Goal: Task Accomplishment & Management: Complete application form

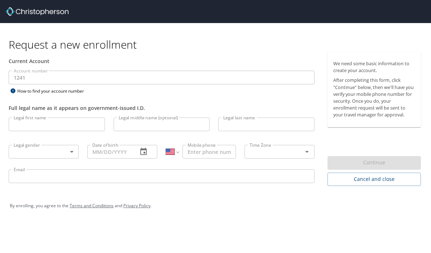
select select "US"
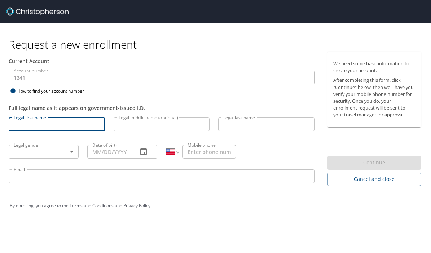
click at [52, 123] on input "Legal first name" at bounding box center [57, 124] width 96 height 14
type input "[PERSON_NAME]"
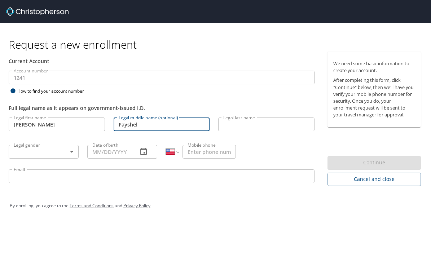
type input "Fayshel"
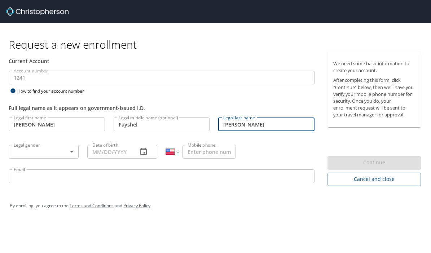
type input "[PERSON_NAME]"
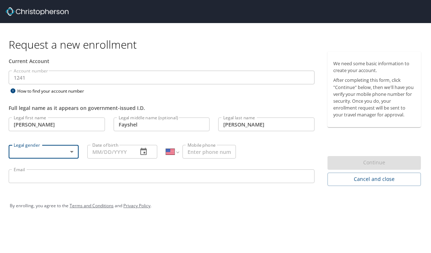
click at [75, 153] on body "Request a new enrollment Current Account Account number 1241 Account number How…" at bounding box center [215, 126] width 431 height 253
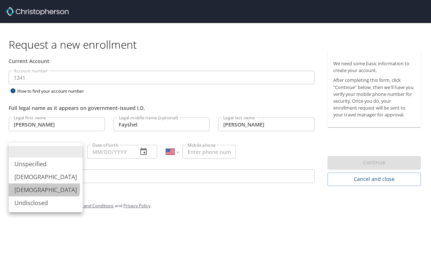
click at [38, 188] on li "[DEMOGRAPHIC_DATA]" at bounding box center [46, 189] width 74 height 13
type input "[DEMOGRAPHIC_DATA]"
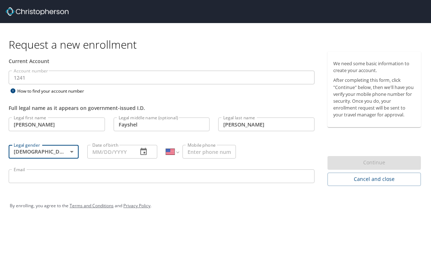
click at [110, 152] on input "Date of birth" at bounding box center [109, 152] width 45 height 14
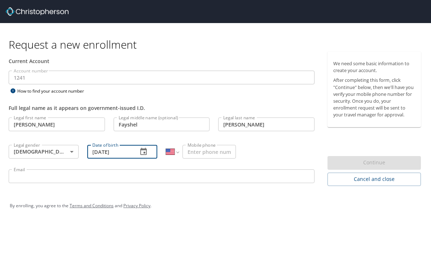
type input "[DATE]"
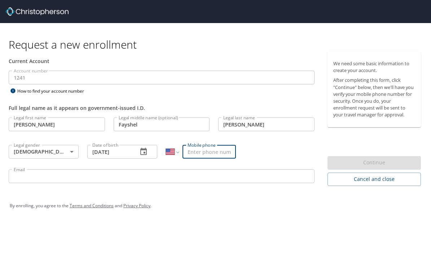
click at [213, 158] on input "Mobile phone" at bounding box center [208, 152] width 53 height 14
type input "[PHONE_NUMBER]"
click at [195, 179] on input "Email" at bounding box center [162, 176] width 306 height 14
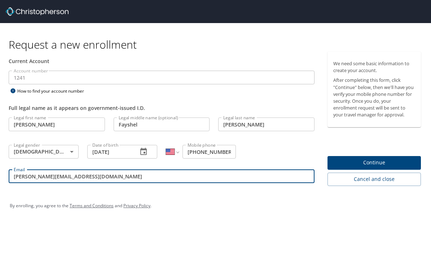
type input "[PERSON_NAME][EMAIL_ADDRESS][DOMAIN_NAME]"
click at [390, 165] on span "Continue" at bounding box center [374, 162] width 82 height 9
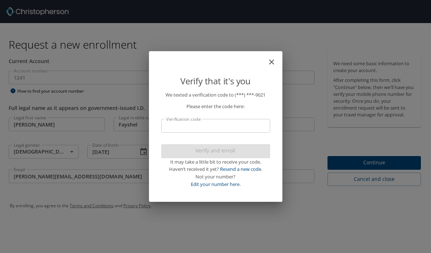
click at [210, 124] on input "Verification code" at bounding box center [215, 126] width 109 height 14
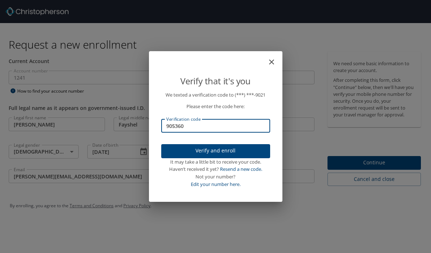
type input "905360"
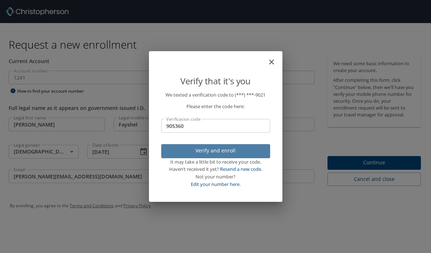
click at [205, 151] on span "Verify and enroll" at bounding box center [215, 150] width 97 height 9
